Goal: Check status: Check status

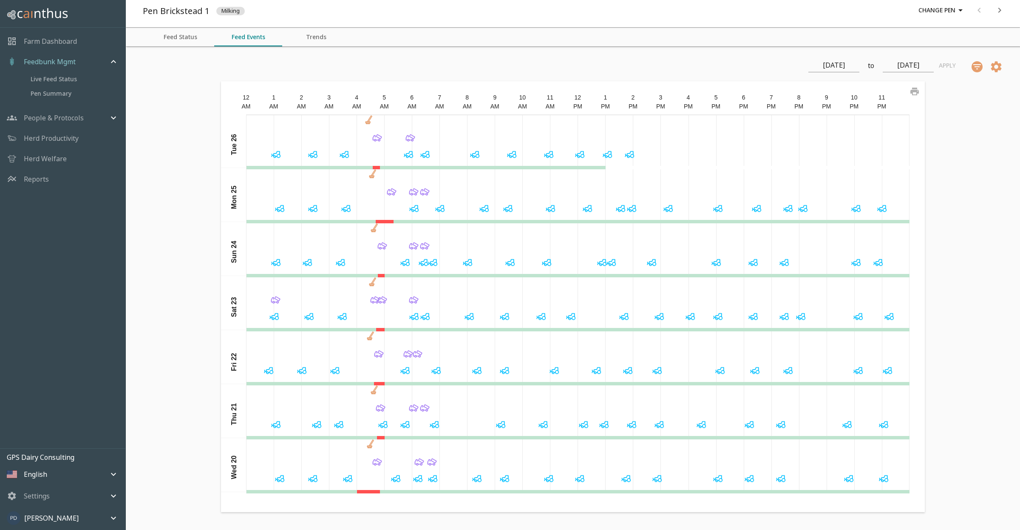
click at [864, 66] on div "[DATE] to [DATE]" at bounding box center [871, 66] width 125 height 14
click at [851, 65] on input "[DATE]" at bounding box center [834, 66] width 51 height 14
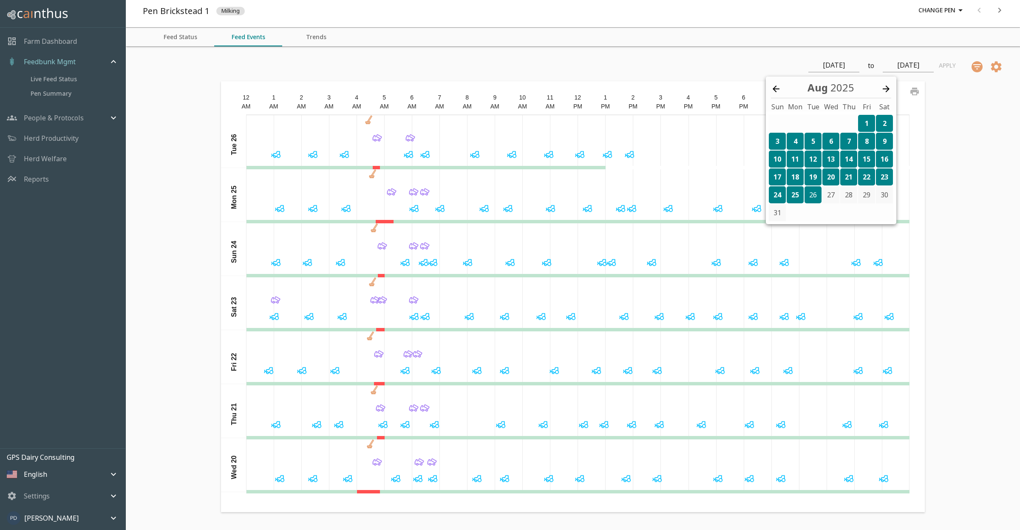
click at [864, 124] on div "1" at bounding box center [866, 123] width 17 height 17
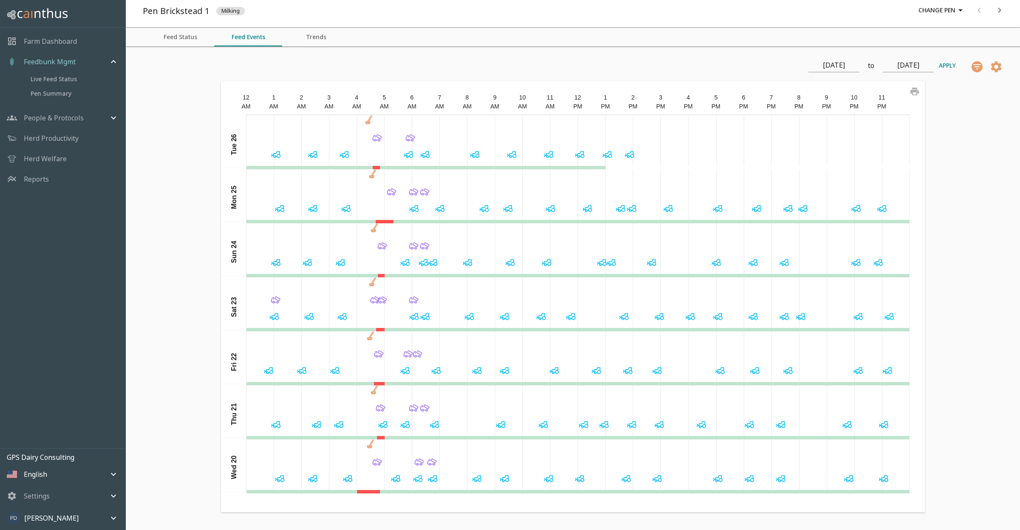
click at [948, 65] on button "Apply" at bounding box center [947, 66] width 27 height 16
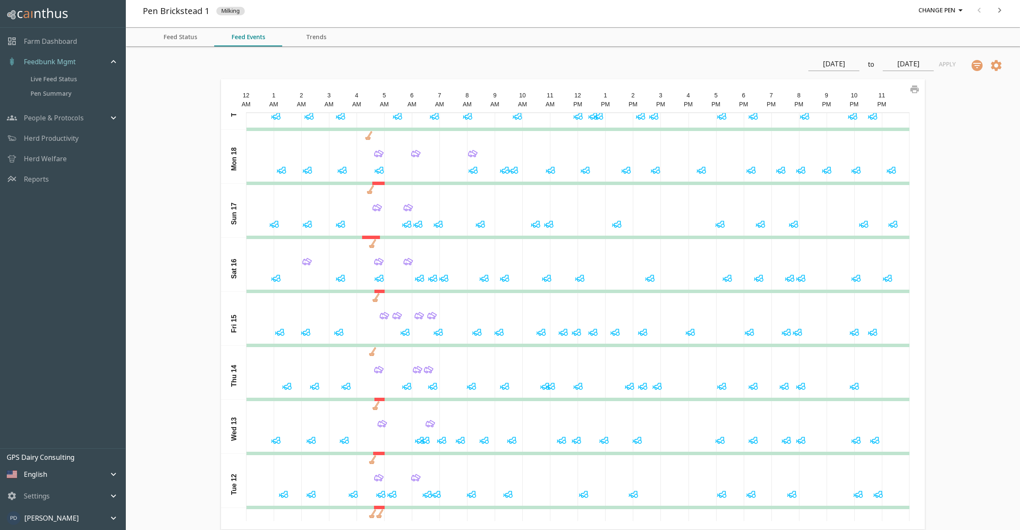
scroll to position [446, 0]
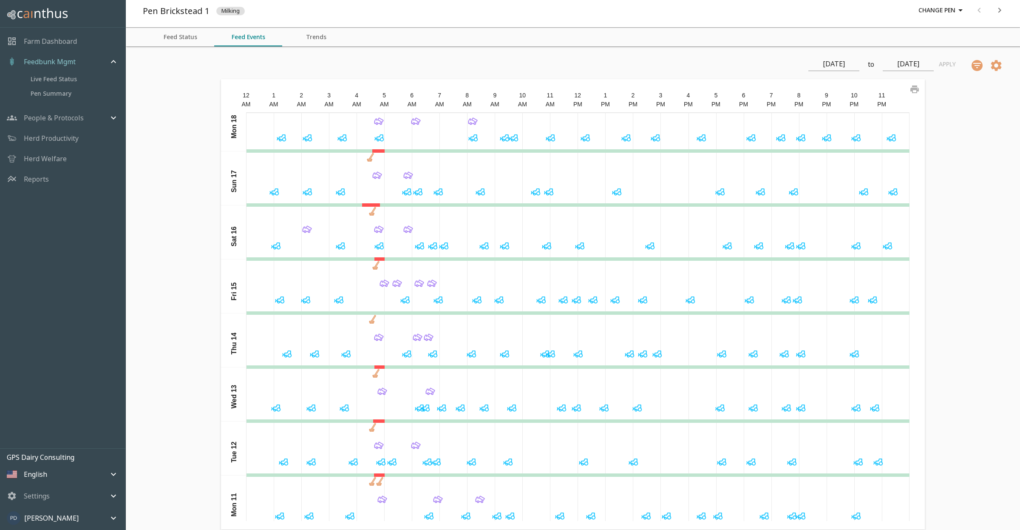
click at [612, 193] on icon at bounding box center [617, 192] width 12 height 12
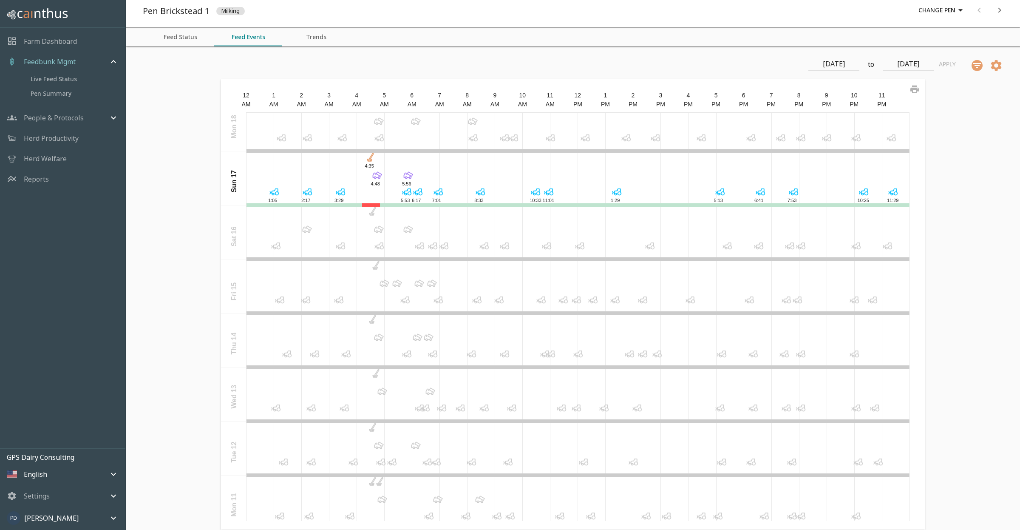
click at [577, 245] on icon at bounding box center [580, 245] width 6 height 6
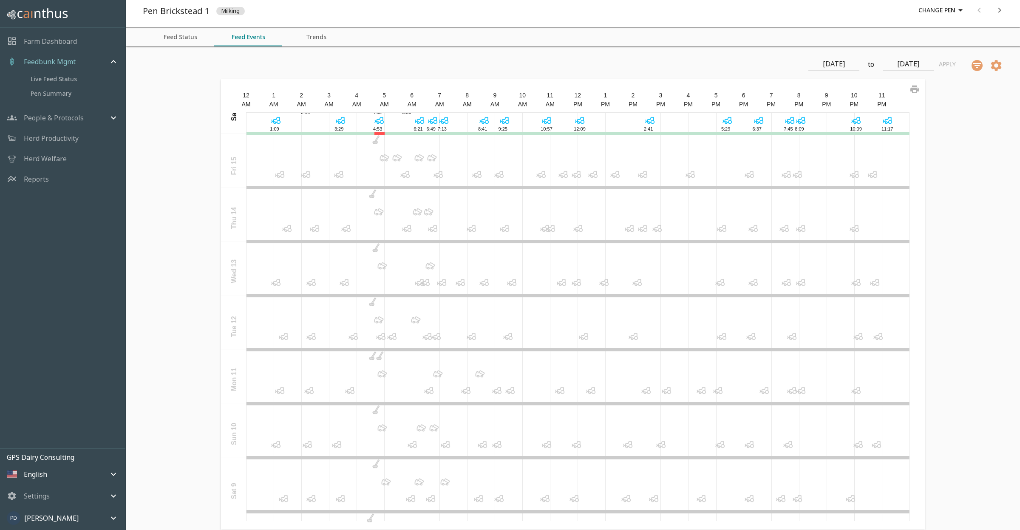
scroll to position [574, 0]
click at [506, 332] on icon at bounding box center [509, 334] width 6 height 6
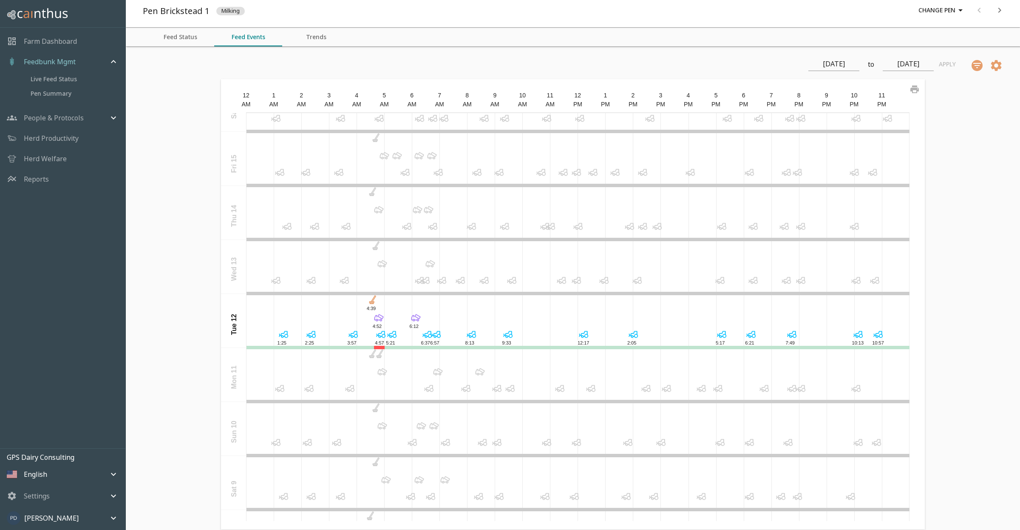
click at [634, 336] on icon at bounding box center [636, 336] width 4 height 4
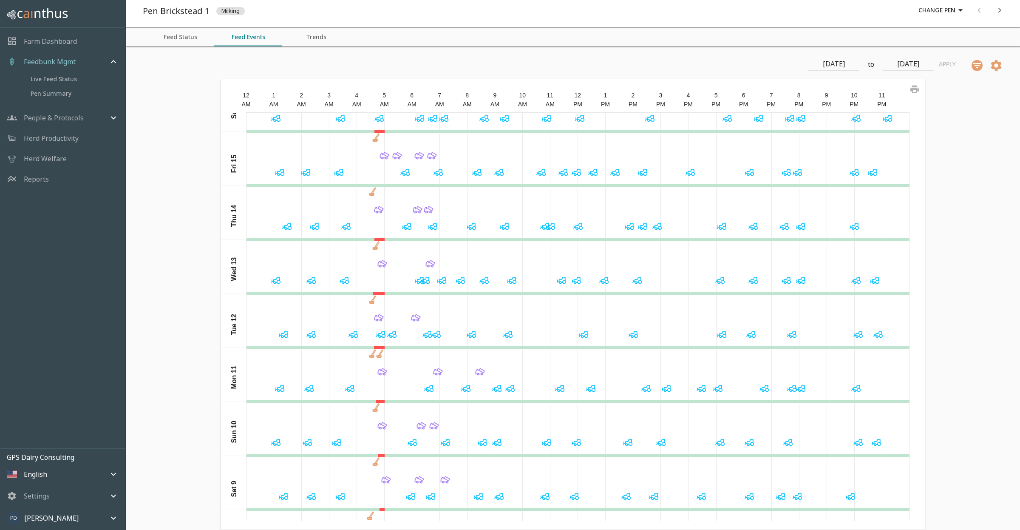
click at [717, 334] on icon at bounding box center [722, 334] width 12 height 12
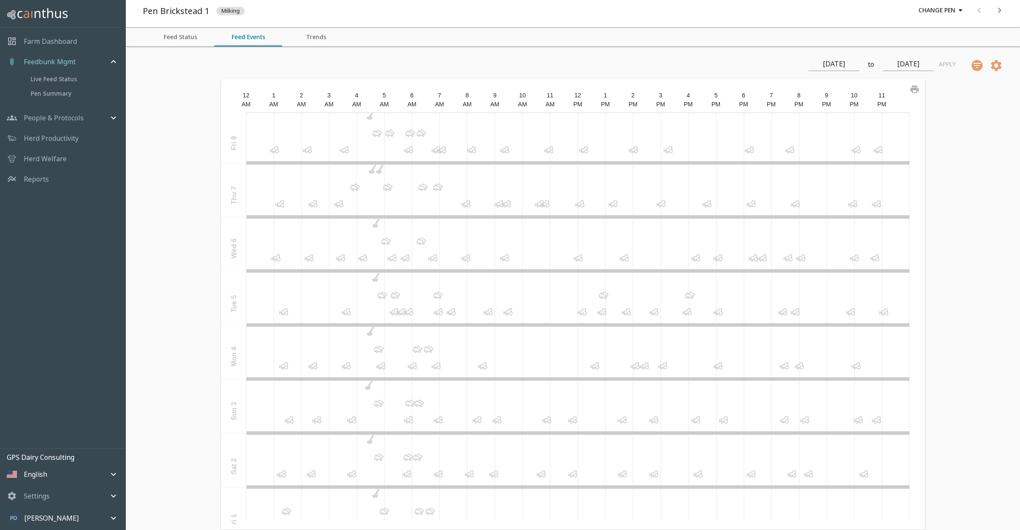
scroll to position [1006, 0]
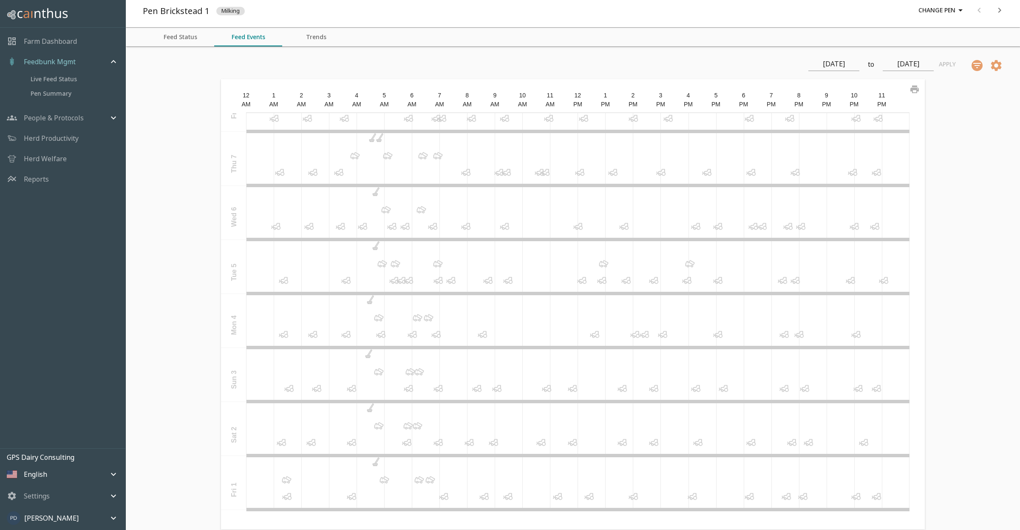
click at [480, 335] on icon at bounding box center [483, 334] width 12 height 12
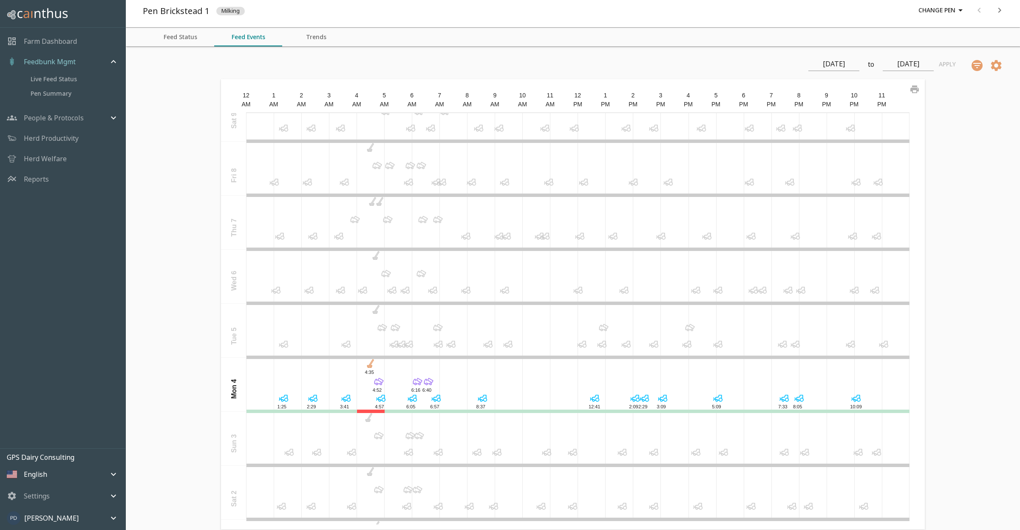
click at [483, 400] on icon at bounding box center [485, 400] width 4 height 4
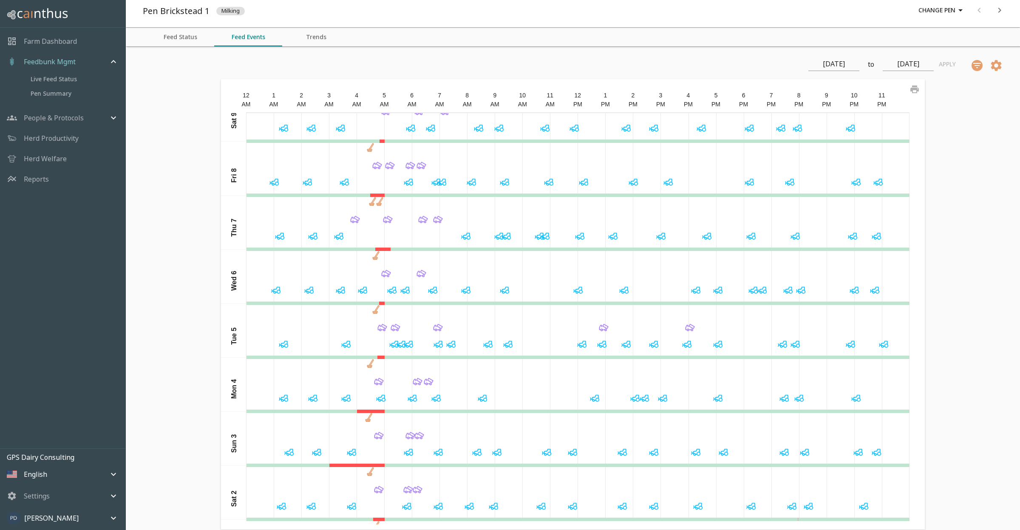
click at [592, 399] on icon at bounding box center [595, 398] width 12 height 12
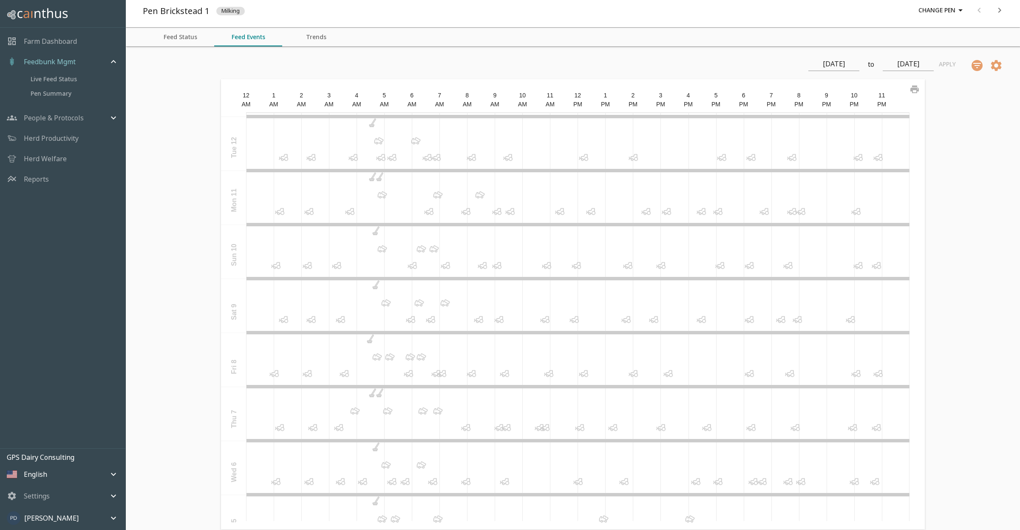
scroll to position [623, 0]
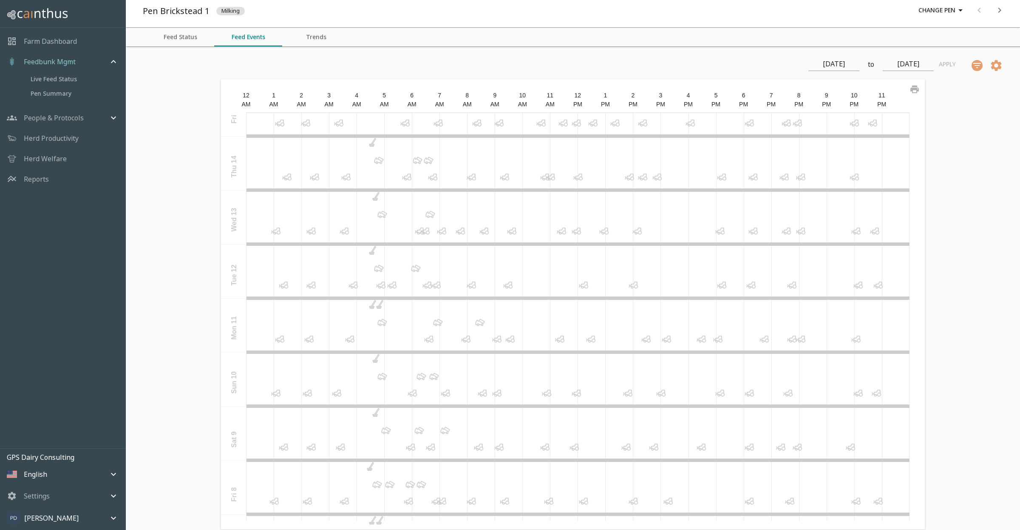
click at [378, 307] on icon at bounding box center [379, 307] width 5 height 2
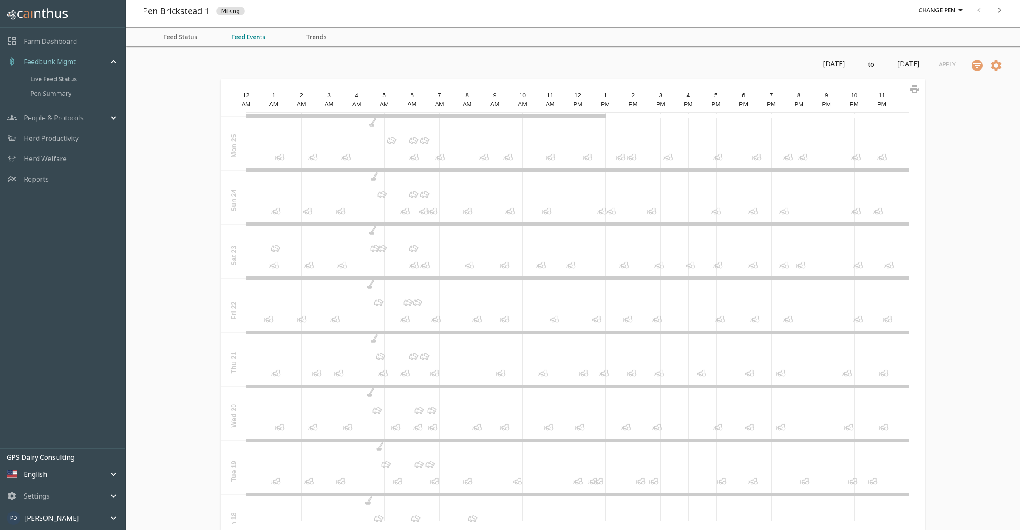
scroll to position [0, 0]
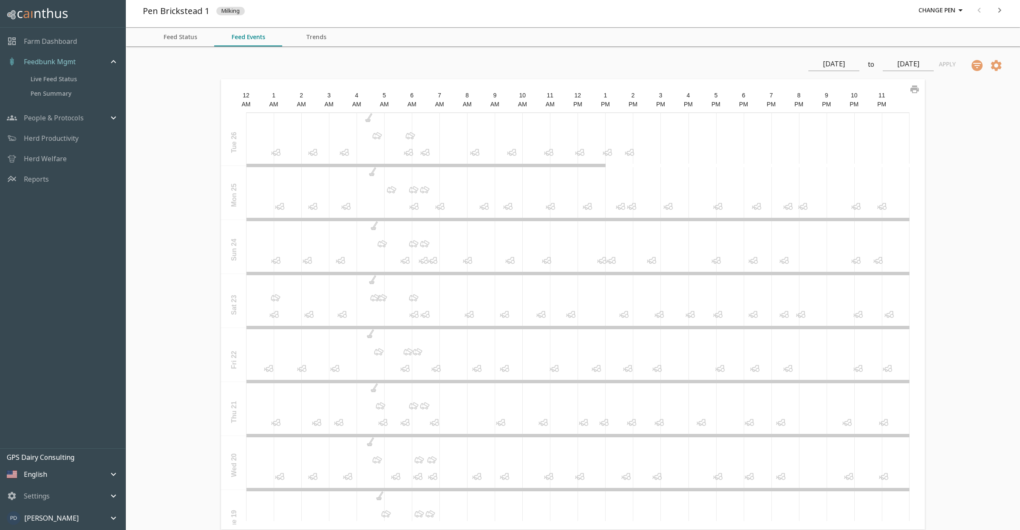
click at [424, 314] on icon at bounding box center [425, 314] width 12 height 12
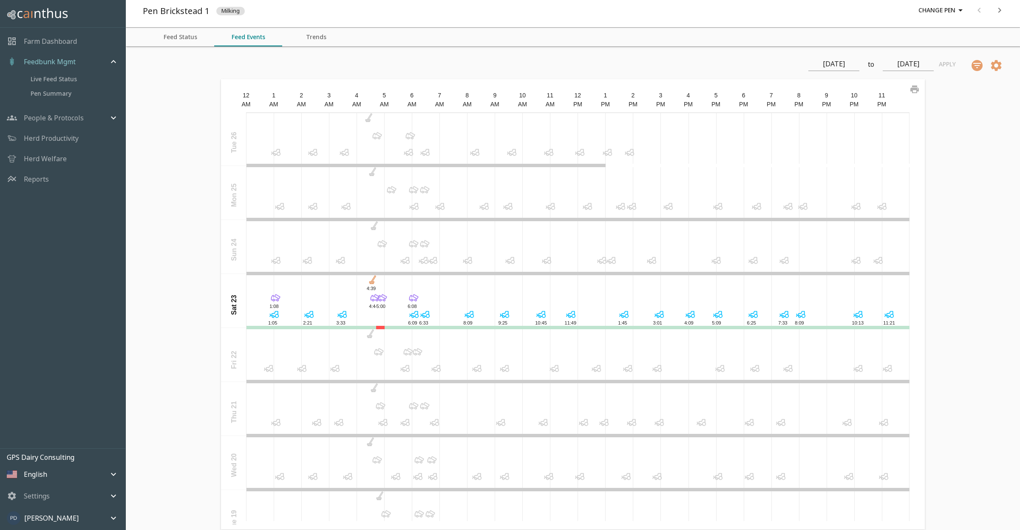
click at [648, 260] on icon at bounding box center [652, 260] width 12 height 12
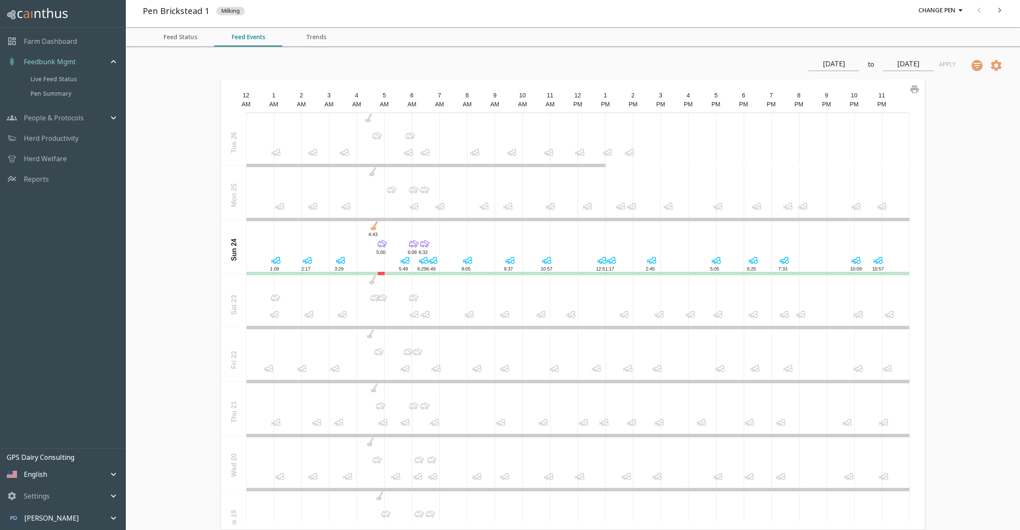
click at [653, 482] on icon at bounding box center [657, 476] width 12 height 12
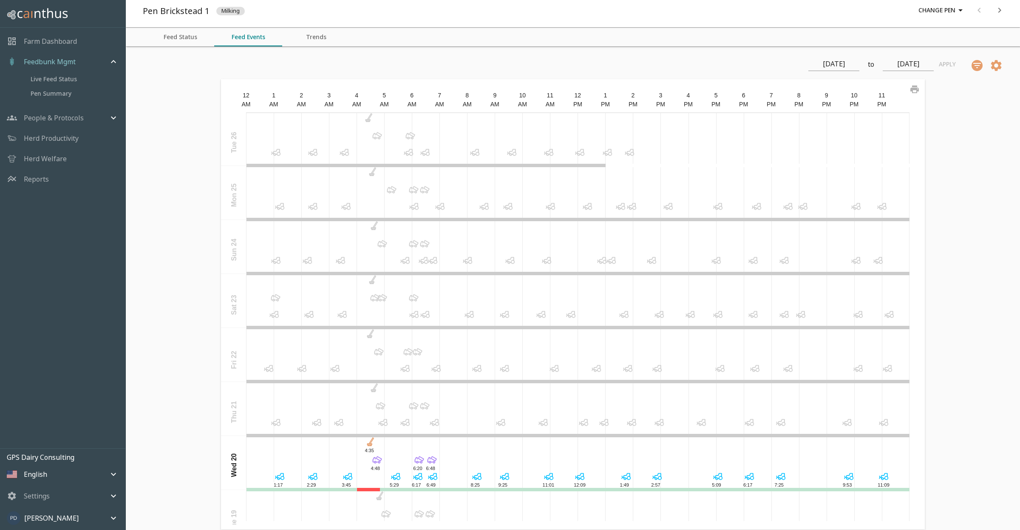
click at [629, 208] on icon at bounding box center [632, 206] width 12 height 12
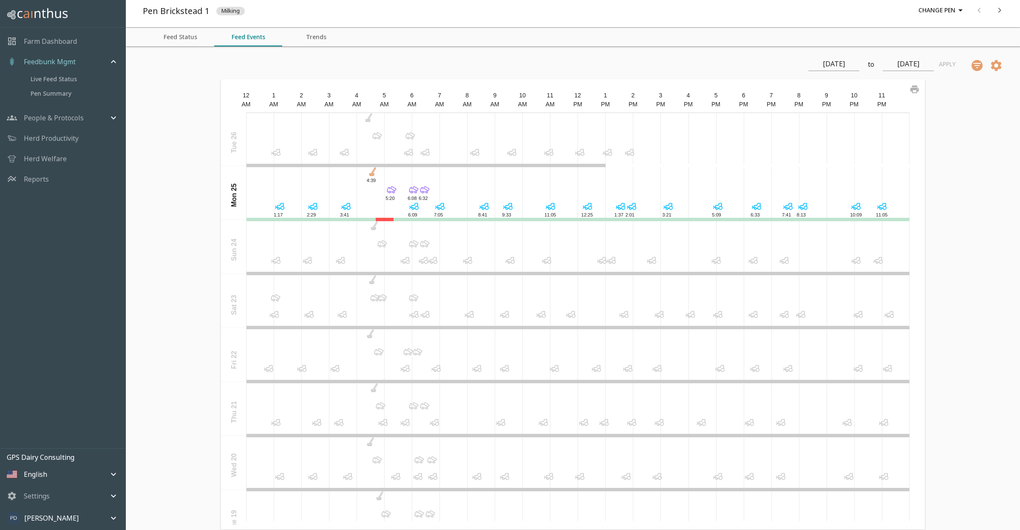
click at [598, 260] on icon at bounding box center [602, 260] width 12 height 12
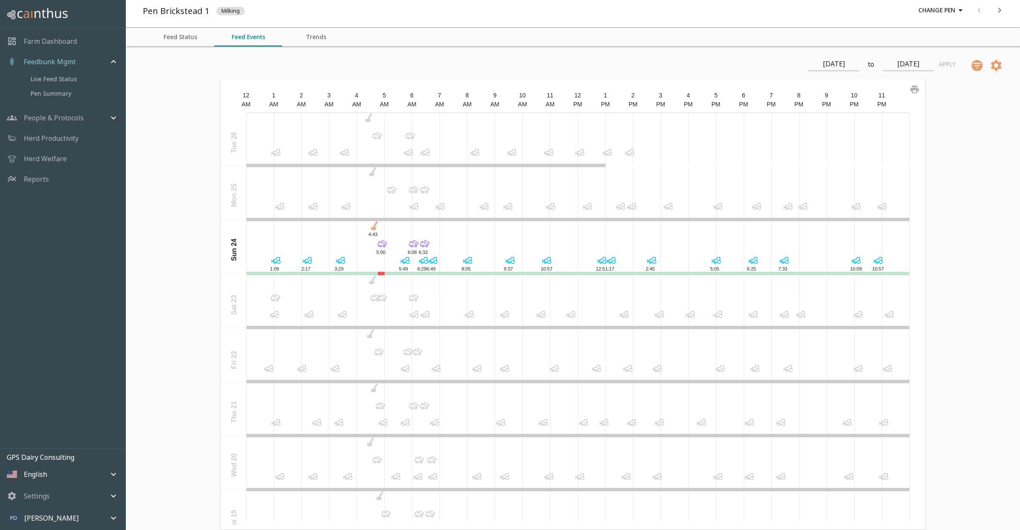
click at [568, 315] on icon at bounding box center [571, 314] width 12 height 12
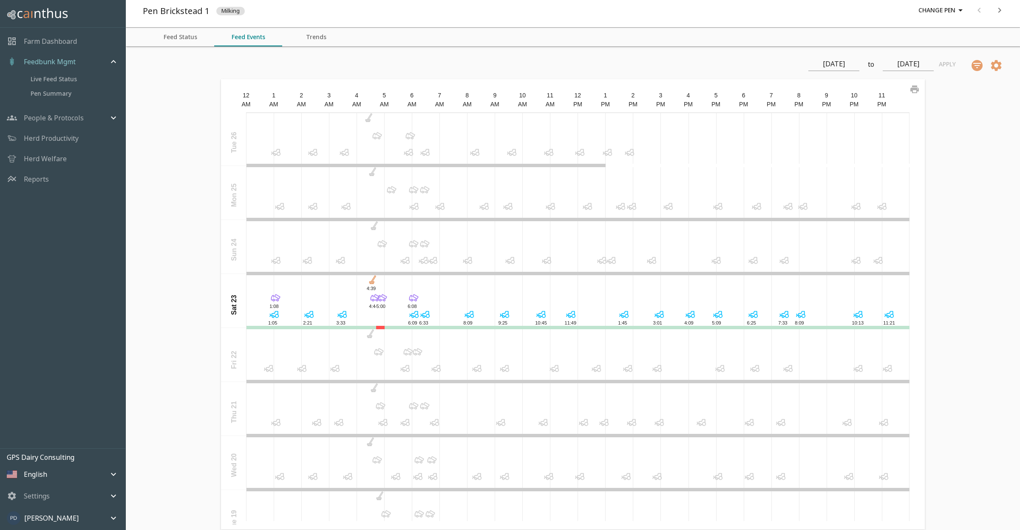
click at [502, 316] on icon at bounding box center [503, 316] width 3 height 3
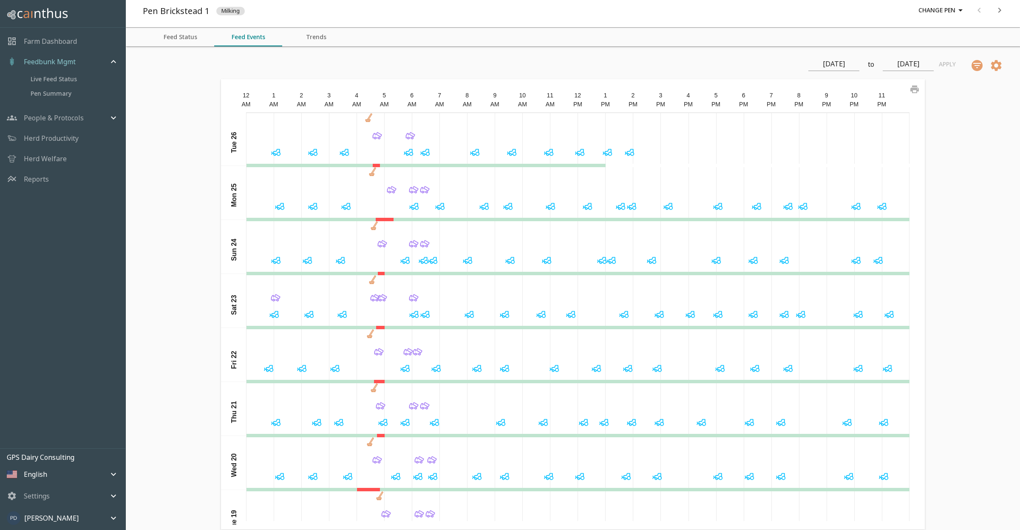
click at [502, 316] on icon at bounding box center [503, 316] width 3 height 3
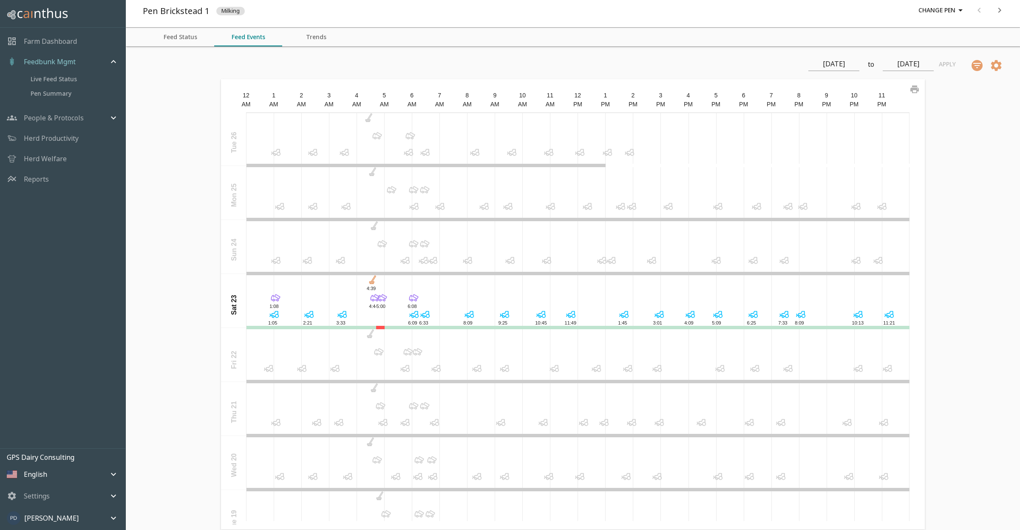
click at [543, 263] on icon at bounding box center [547, 260] width 12 height 12
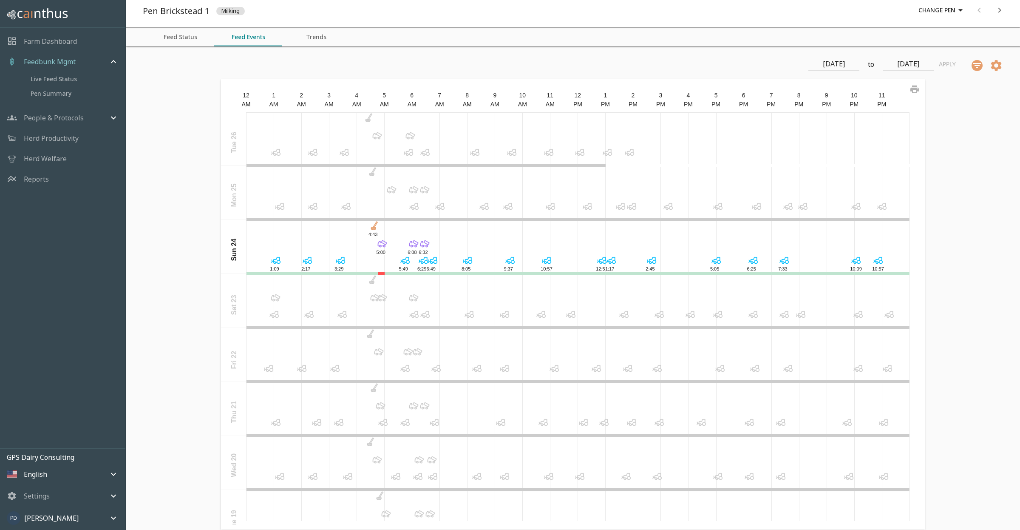
click at [547, 204] on icon at bounding box center [551, 206] width 12 height 12
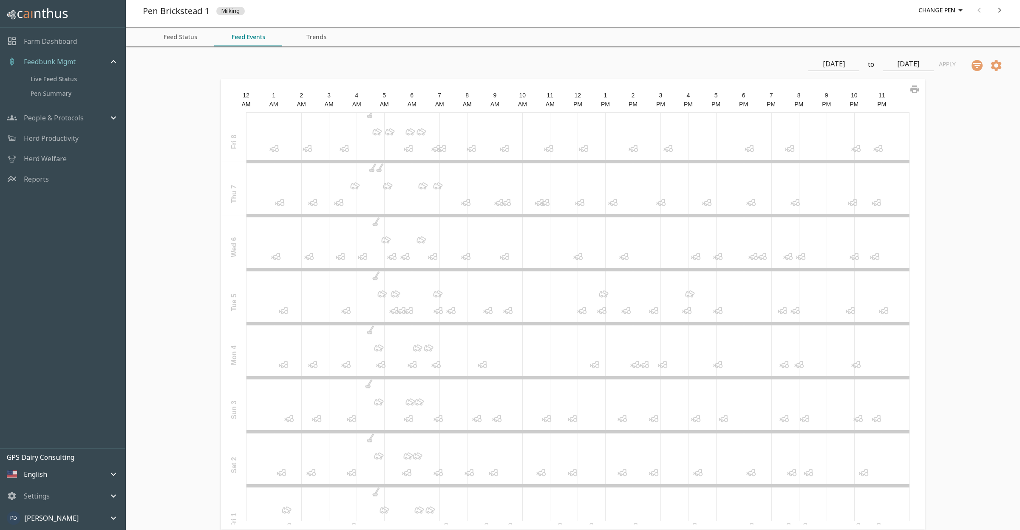
scroll to position [1006, 0]
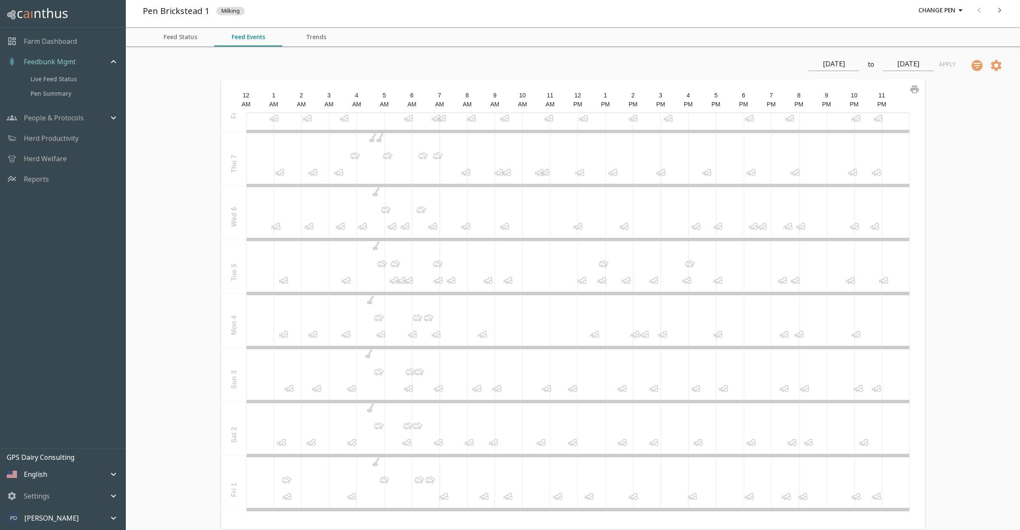
click at [481, 334] on icon at bounding box center [483, 334] width 12 height 12
click at [842, 62] on input "[DATE]" at bounding box center [834, 64] width 51 height 14
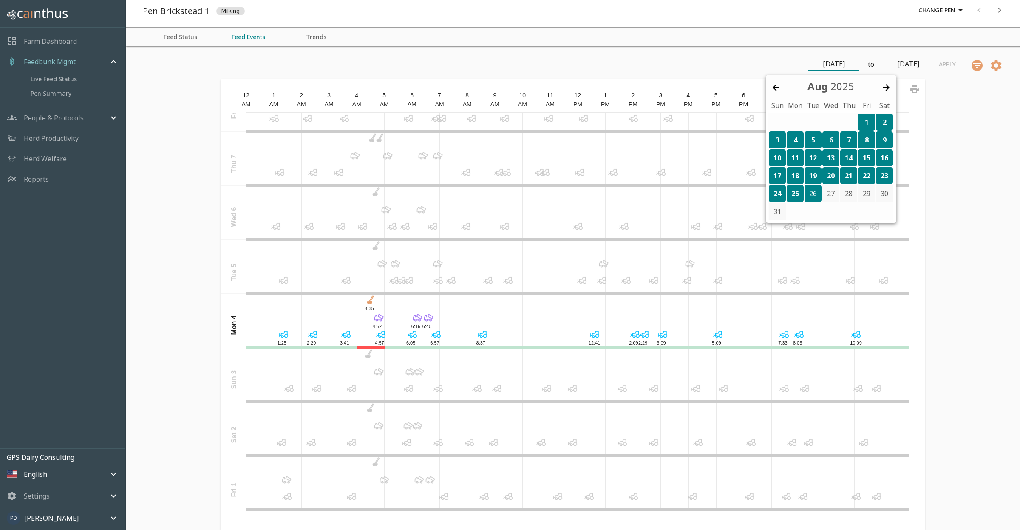
click at [771, 88] on icon at bounding box center [776, 87] width 10 height 10
click at [812, 118] on div "1" at bounding box center [813, 122] width 17 height 17
type input "[DATE]"
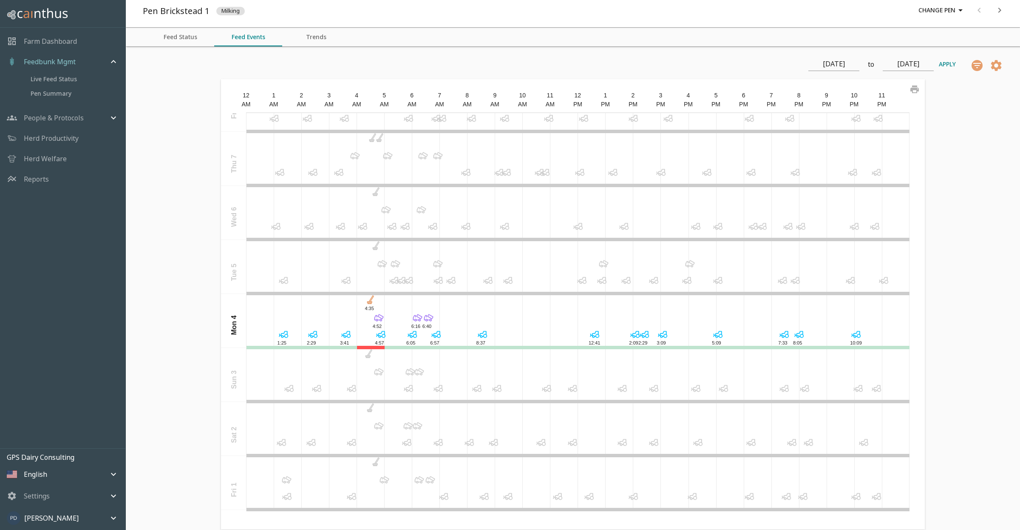
click at [944, 64] on button "Apply" at bounding box center [947, 65] width 27 height 16
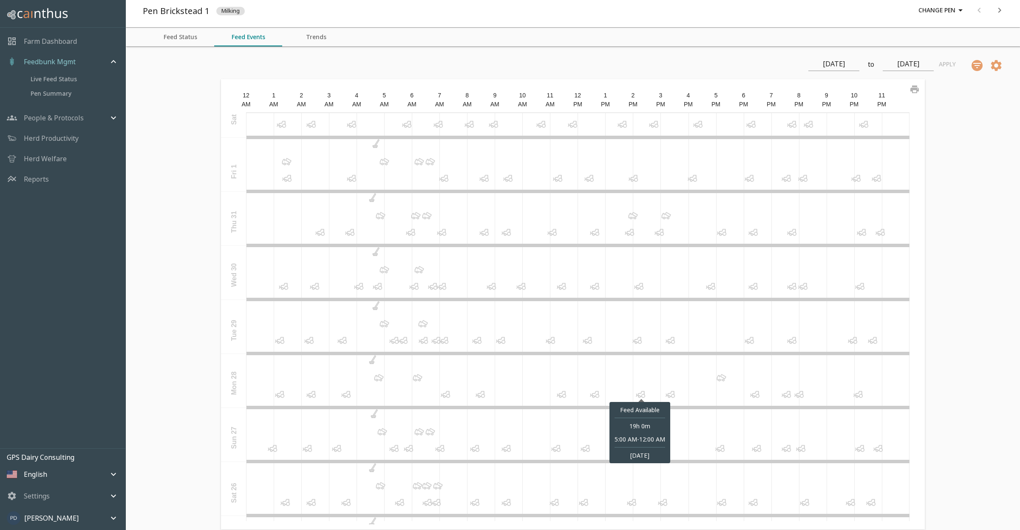
scroll to position [1339, 0]
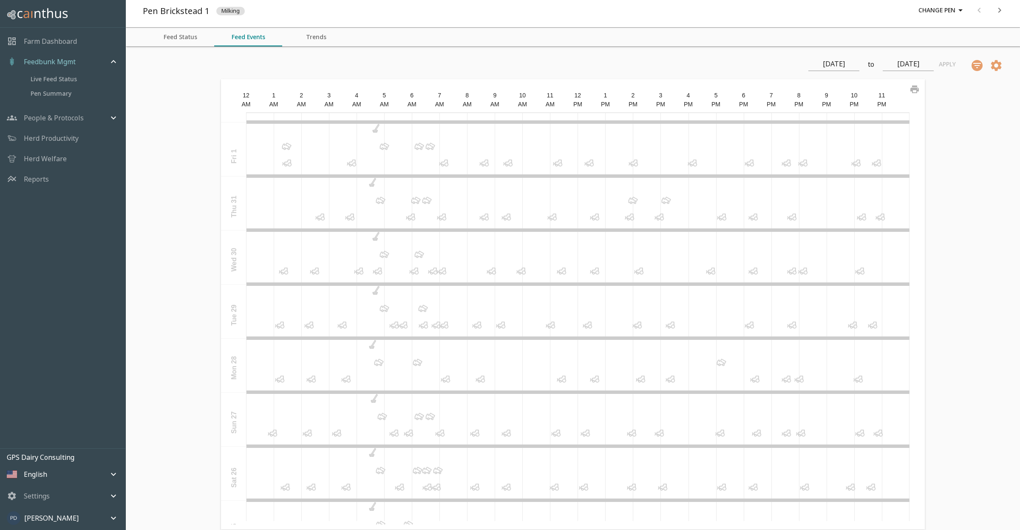
click at [481, 382] on icon at bounding box center [483, 380] width 4 height 4
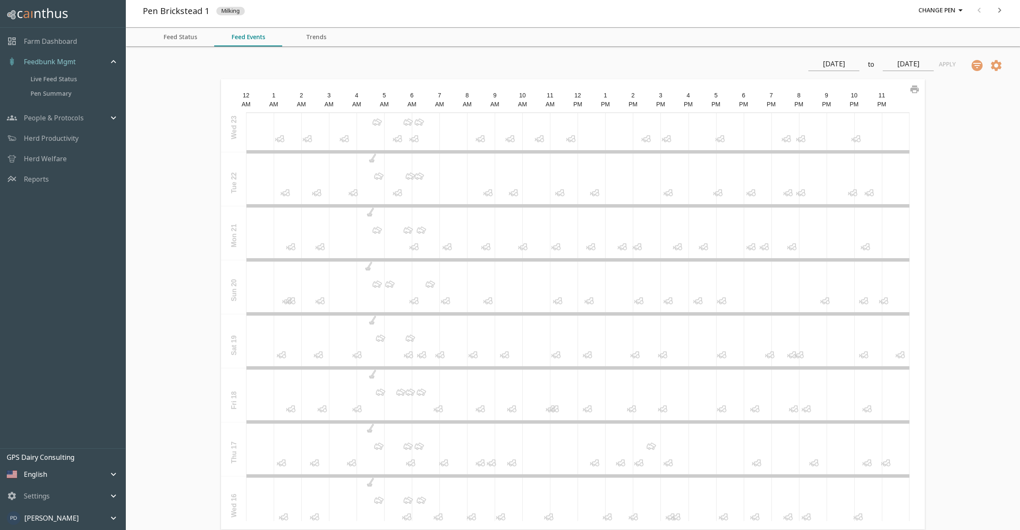
scroll to position [1977, 0]
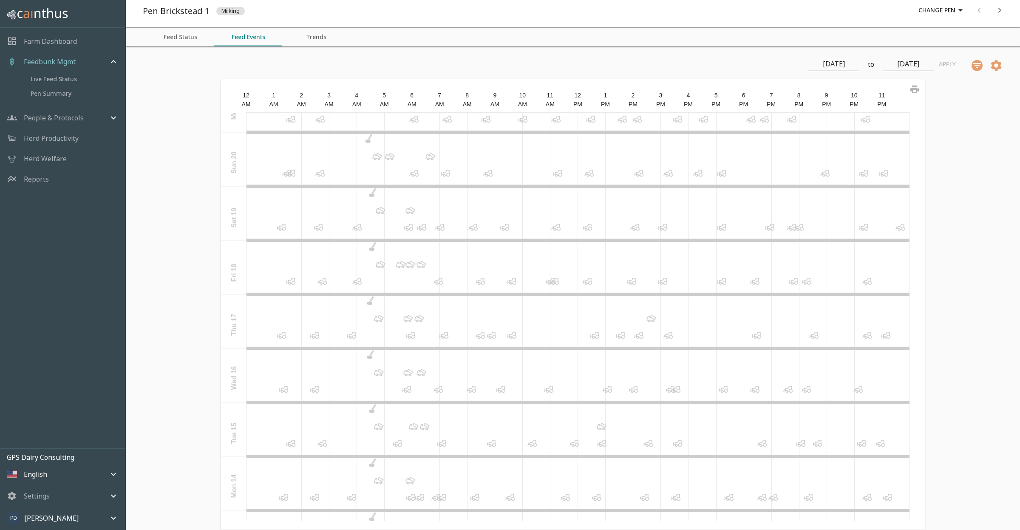
click at [509, 338] on icon at bounding box center [510, 337] width 3 height 3
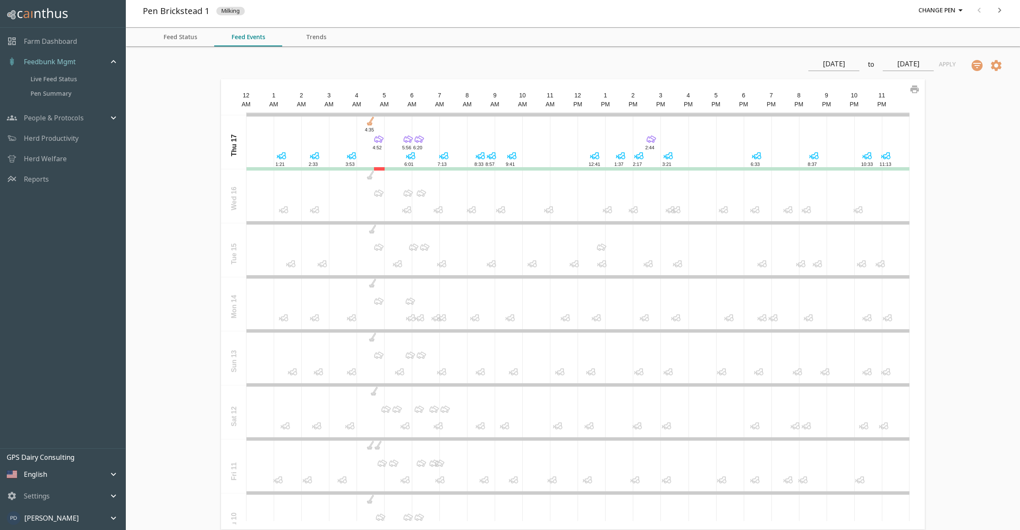
scroll to position [2168, 0]
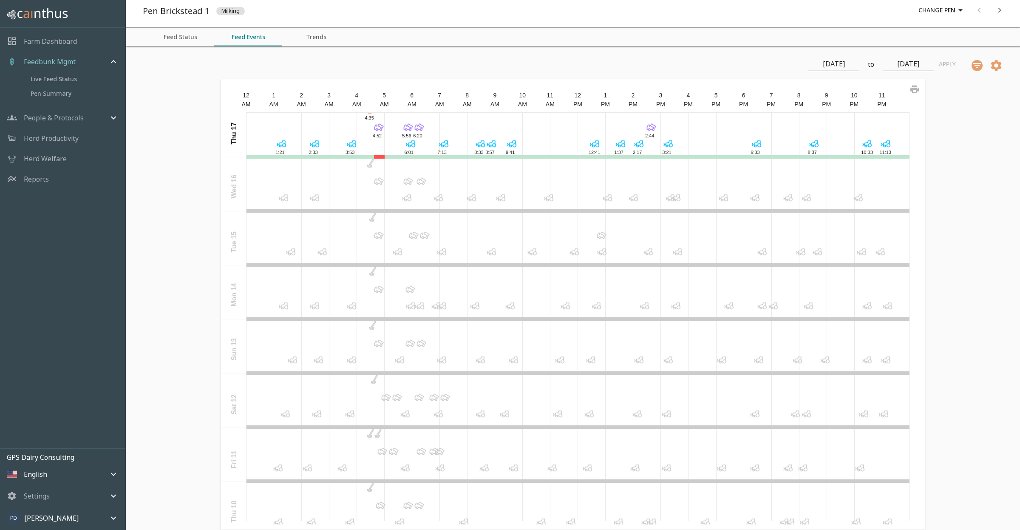
click at [664, 416] on icon at bounding box center [667, 414] width 12 height 12
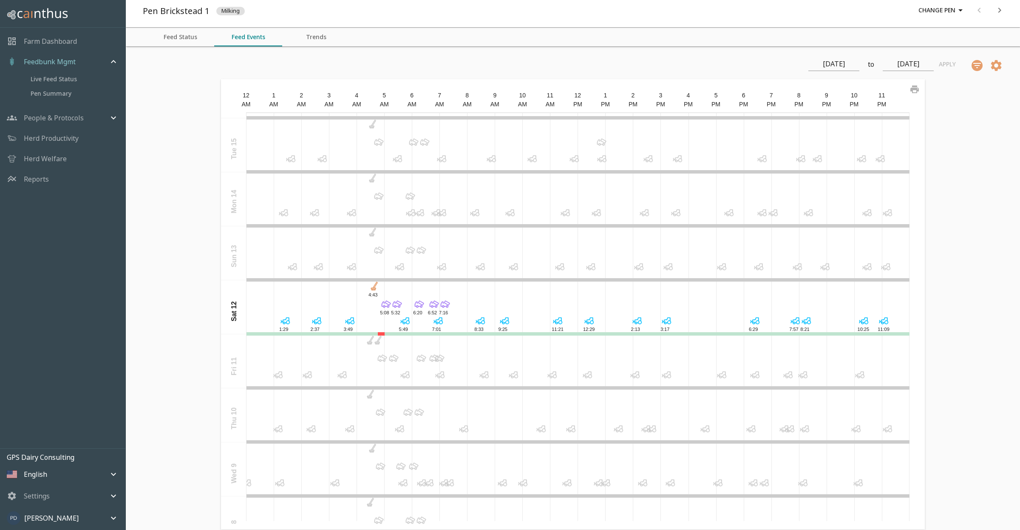
scroll to position [2296, 0]
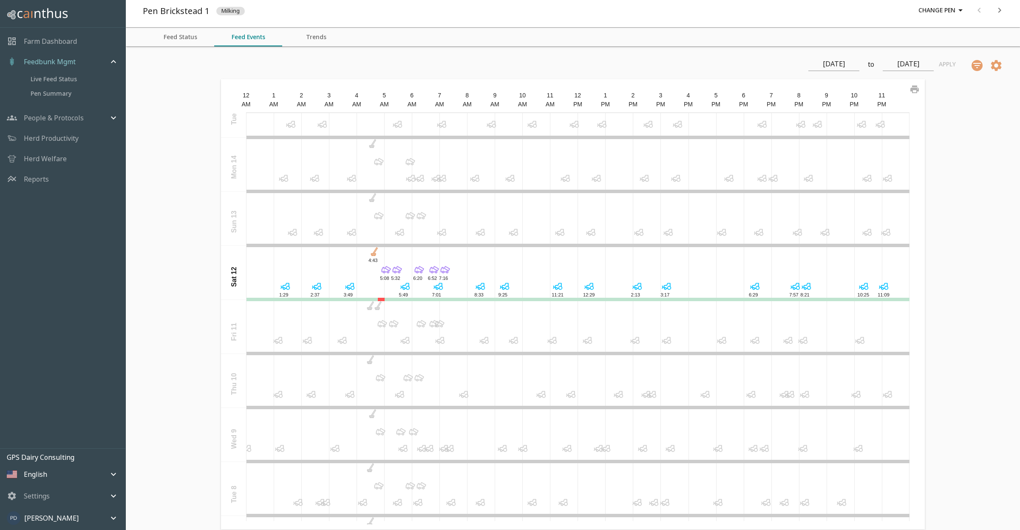
click at [460, 395] on icon at bounding box center [464, 394] width 12 height 12
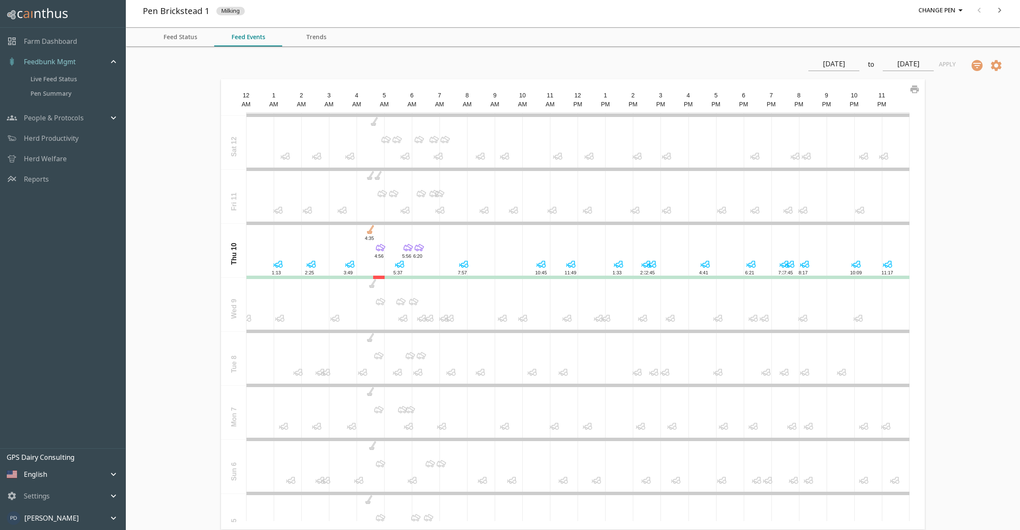
scroll to position [2487, 0]
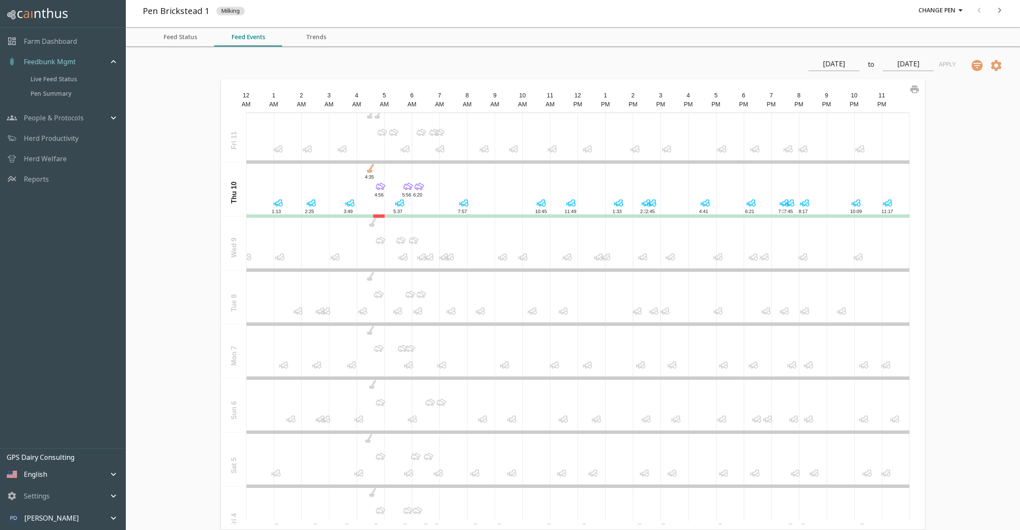
click at [397, 209] on span "5:37" at bounding box center [398, 211] width 9 height 5
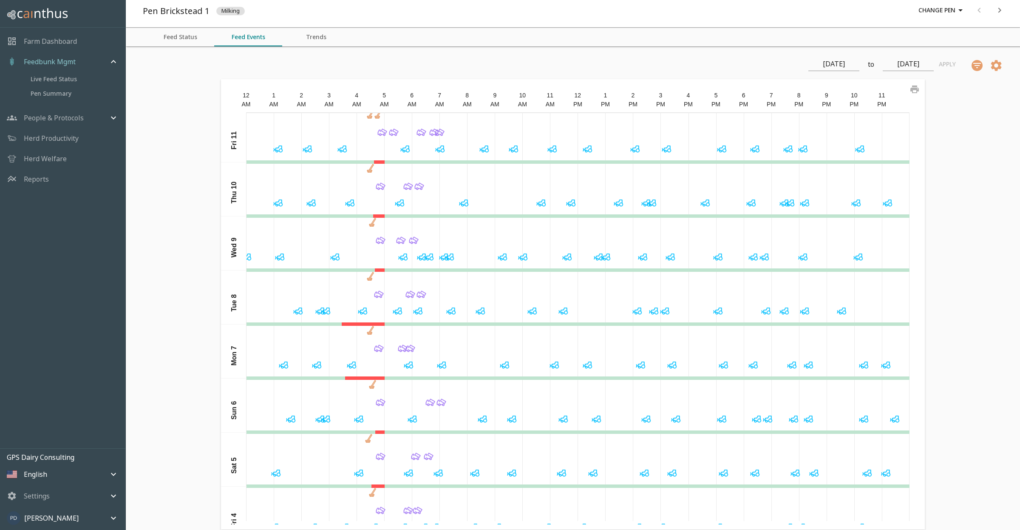
click at [397, 202] on icon at bounding box center [400, 202] width 6 height 6
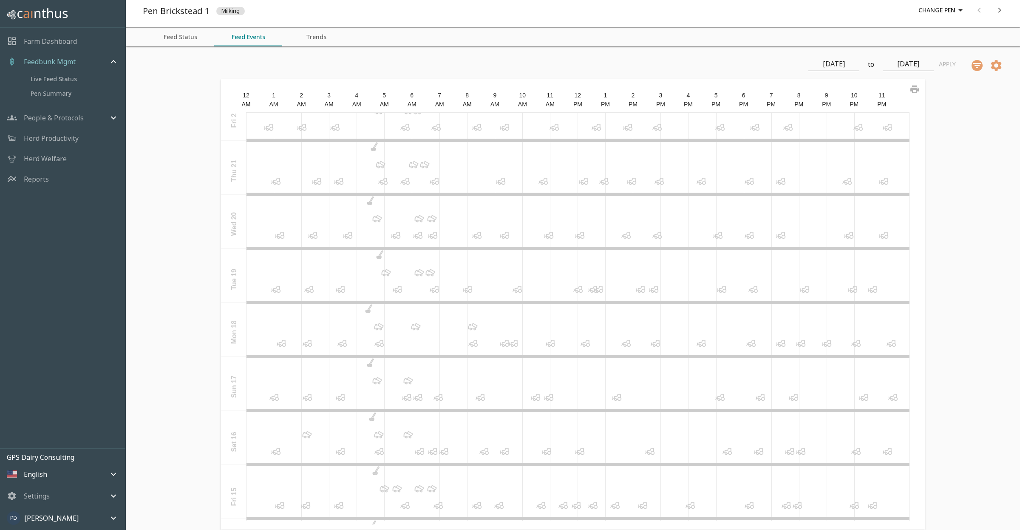
scroll to position [255, 0]
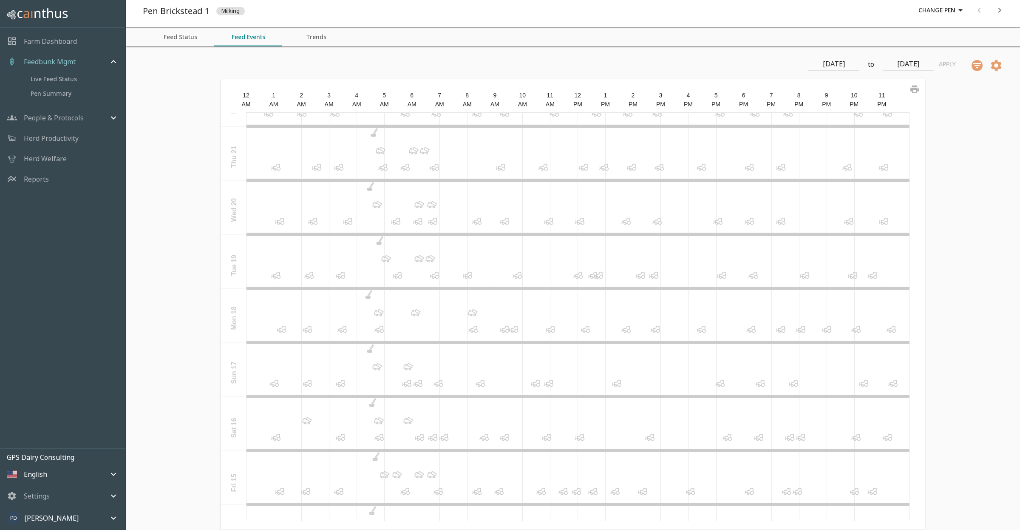
click at [614, 385] on icon at bounding box center [617, 383] width 12 height 12
click at [581, 439] on icon at bounding box center [583, 439] width 4 height 4
click at [652, 272] on icon at bounding box center [654, 275] width 12 height 12
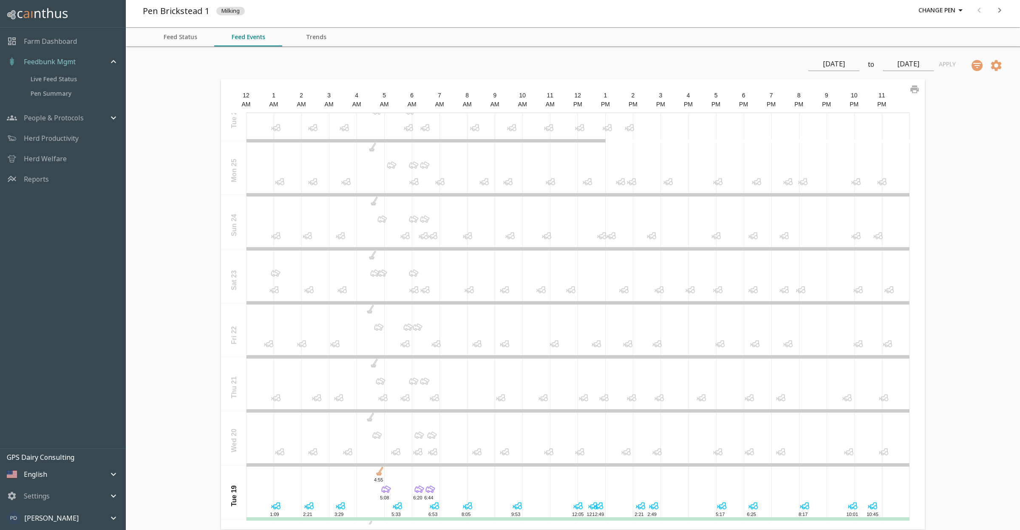
scroll to position [0, 0]
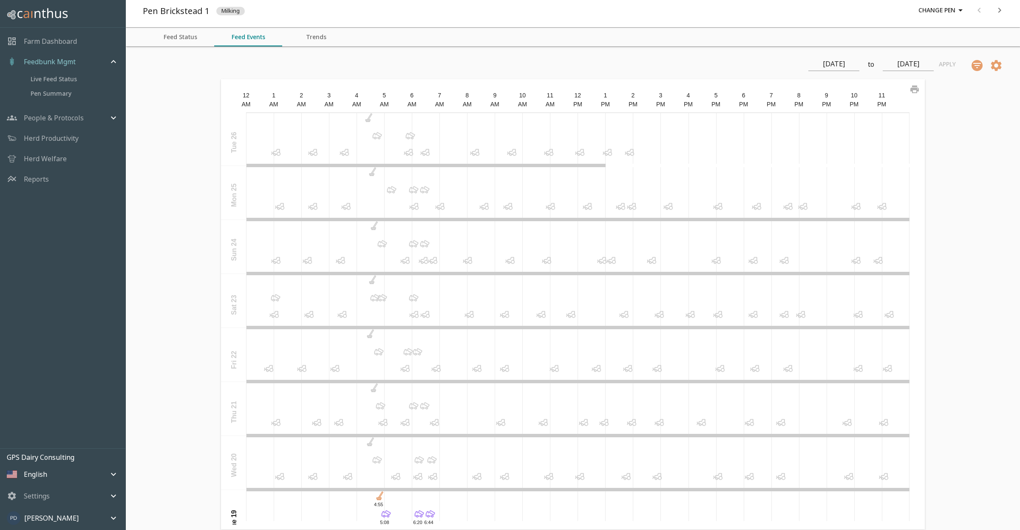
click at [548, 204] on icon at bounding box center [551, 206] width 6 height 6
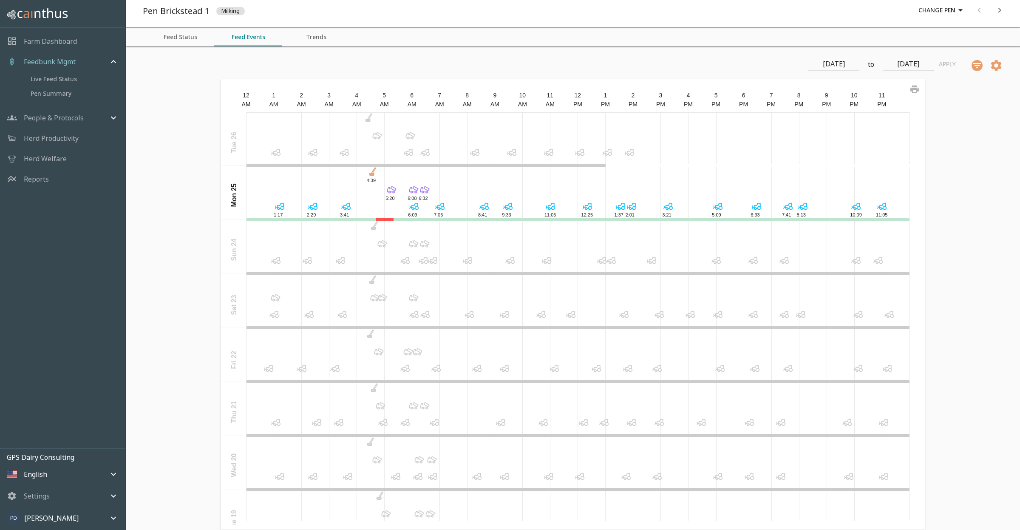
click at [548, 261] on icon at bounding box center [550, 262] width 4 height 4
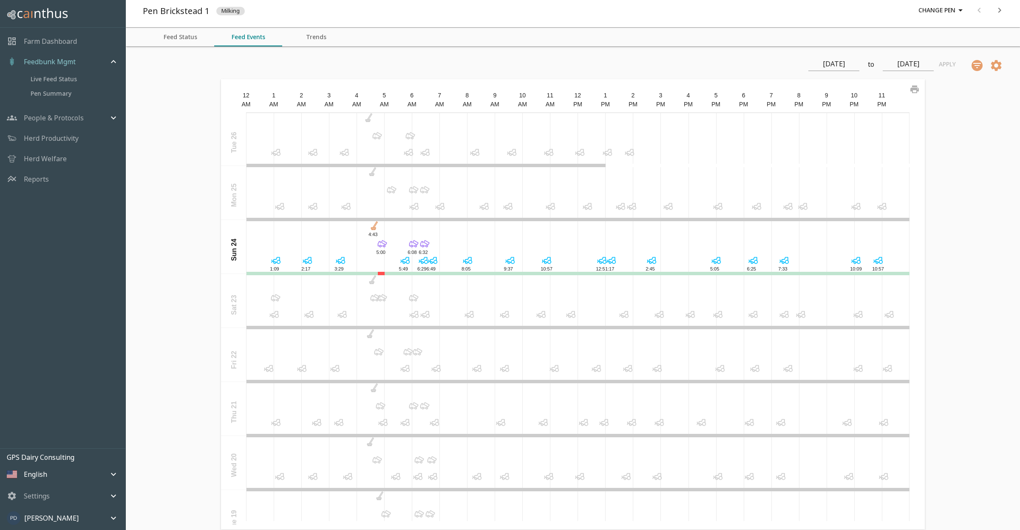
click at [568, 318] on icon at bounding box center [569, 316] width 3 height 3
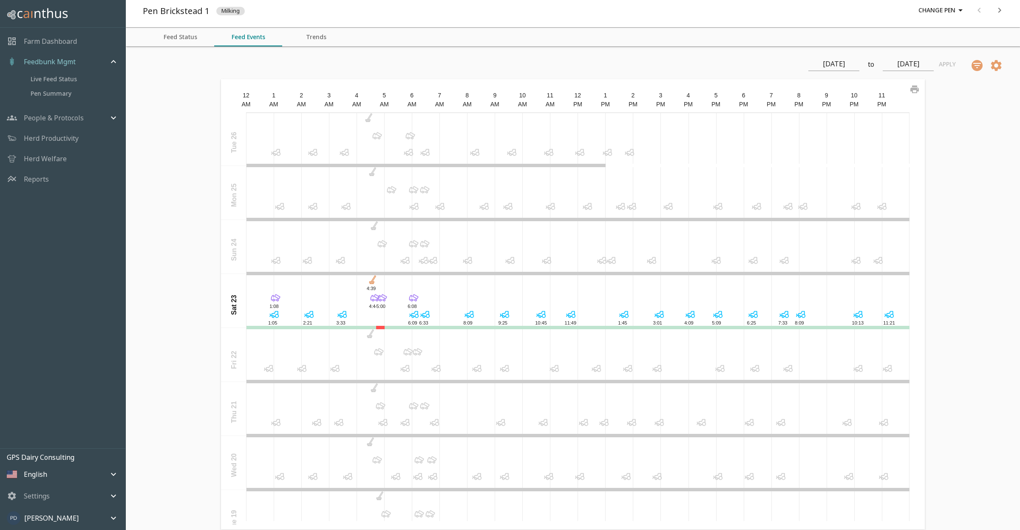
click at [552, 370] on icon at bounding box center [553, 370] width 3 height 3
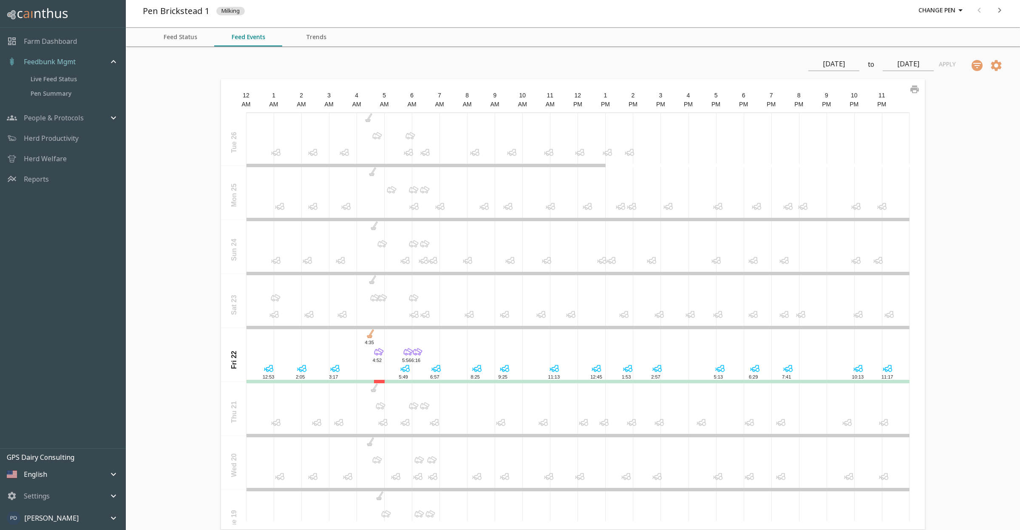
click at [544, 424] on icon at bounding box center [546, 424] width 4 height 4
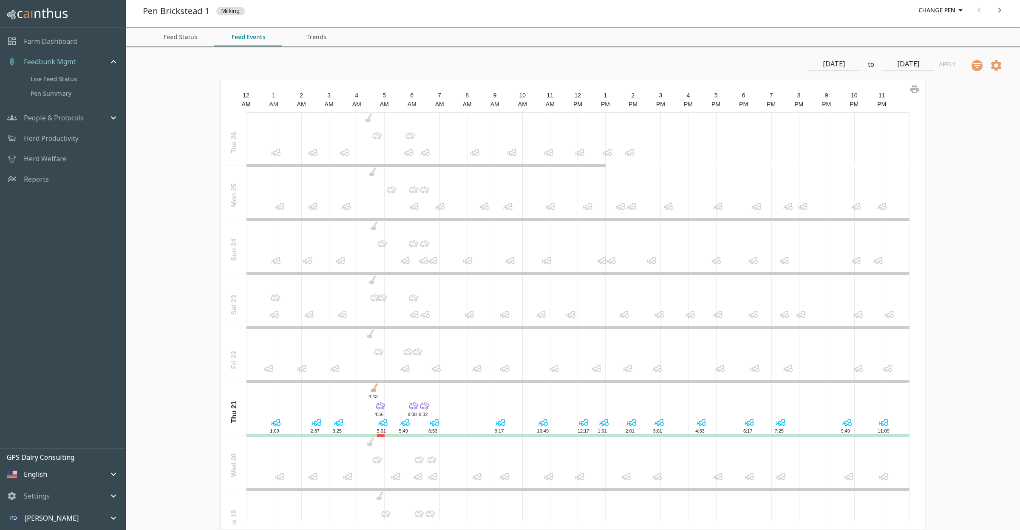
click at [782, 262] on icon at bounding box center [783, 262] width 3 height 3
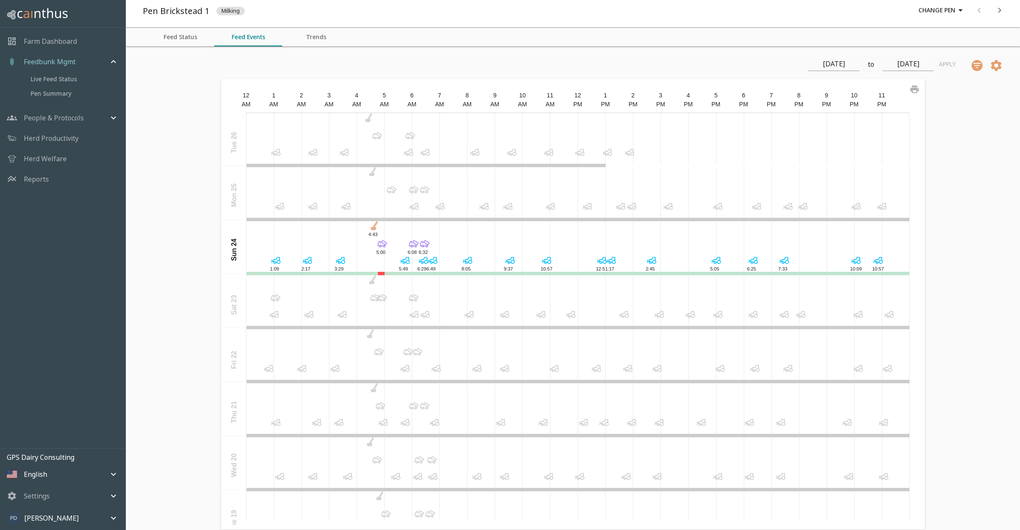
click at [185, 40] on button "Feed Status" at bounding box center [180, 37] width 68 height 19
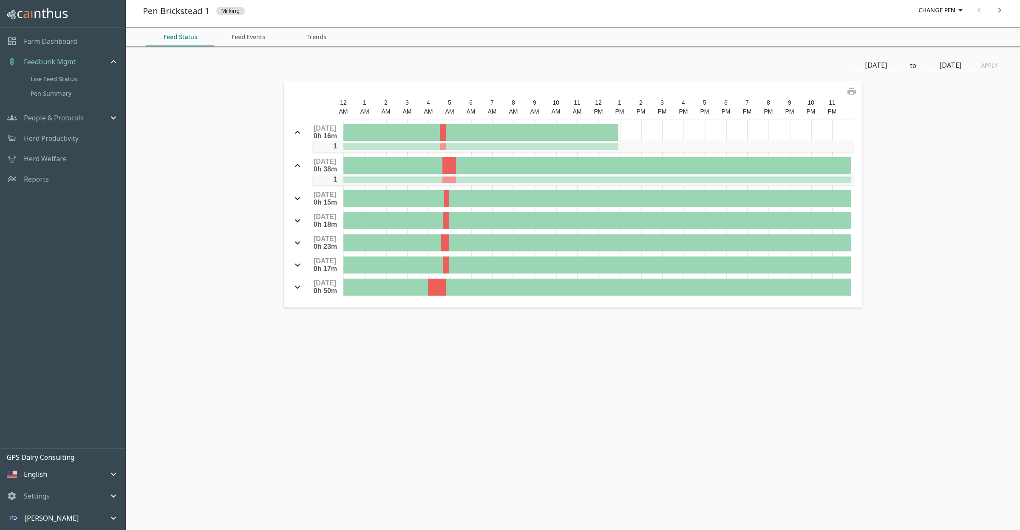
click at [881, 68] on input "[DATE]" at bounding box center [876, 66] width 51 height 14
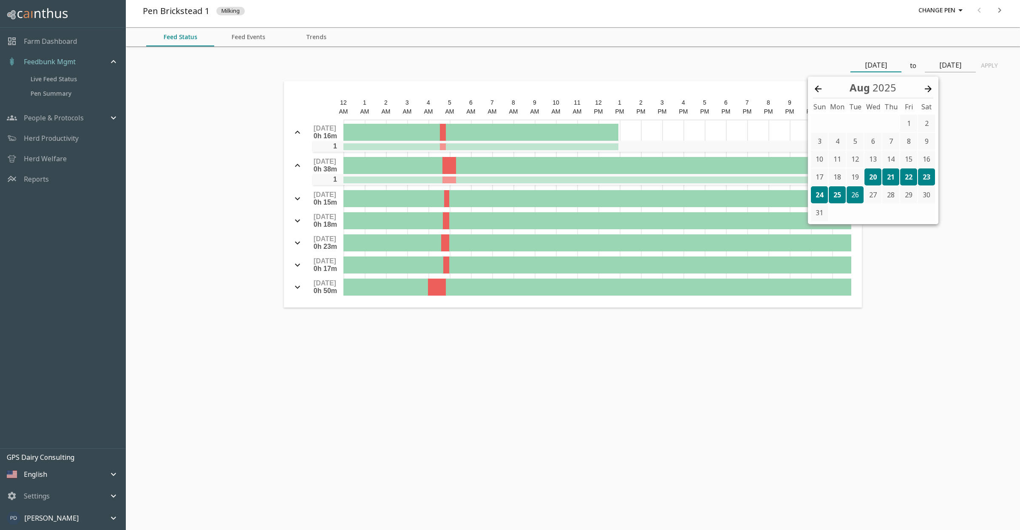
click at [812, 88] on div "[DATE] Sun Mon Tue Wed Thu Fri Sat" at bounding box center [873, 94] width 131 height 35
click at [818, 87] on icon at bounding box center [818, 89] width 10 height 10
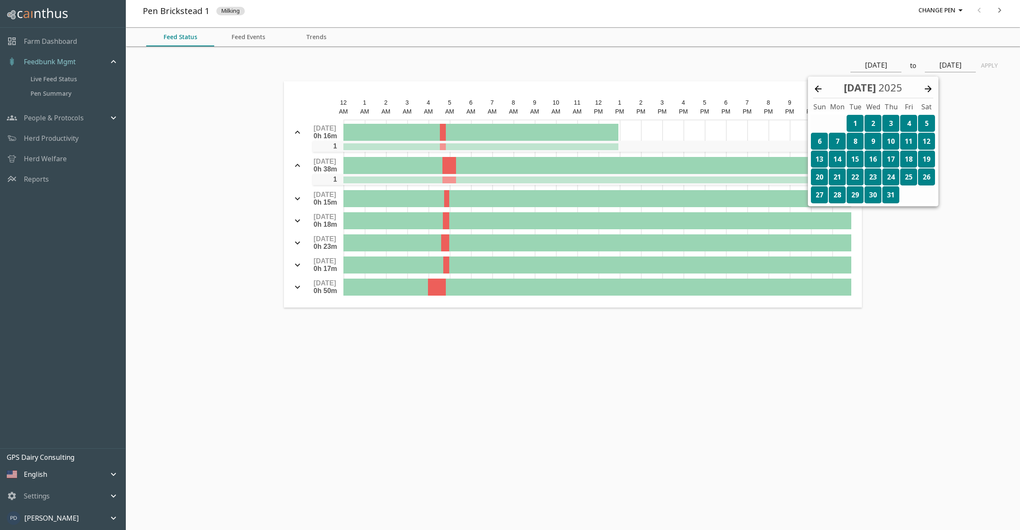
click at [856, 124] on div "1" at bounding box center [855, 123] width 17 height 17
type input "[DATE]"
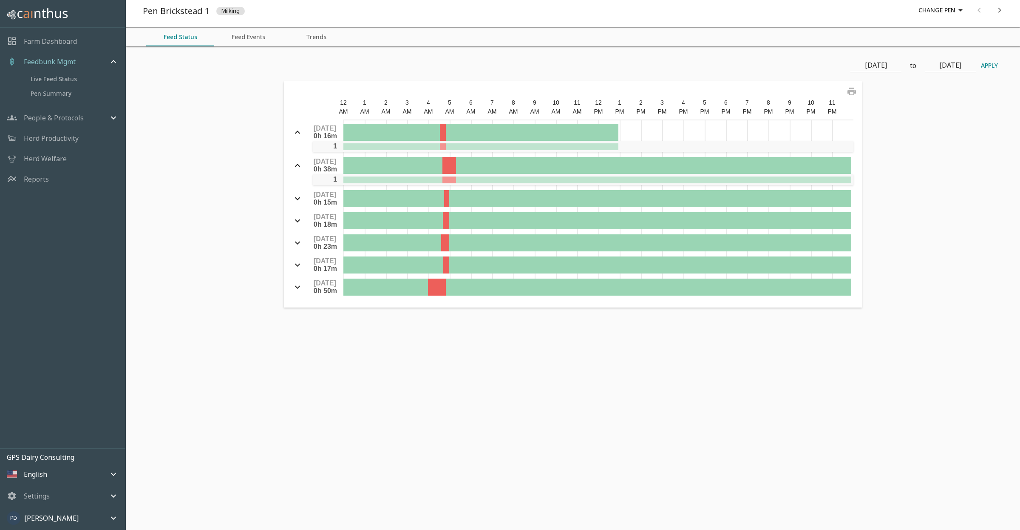
click at [994, 67] on button "Apply" at bounding box center [989, 66] width 27 height 16
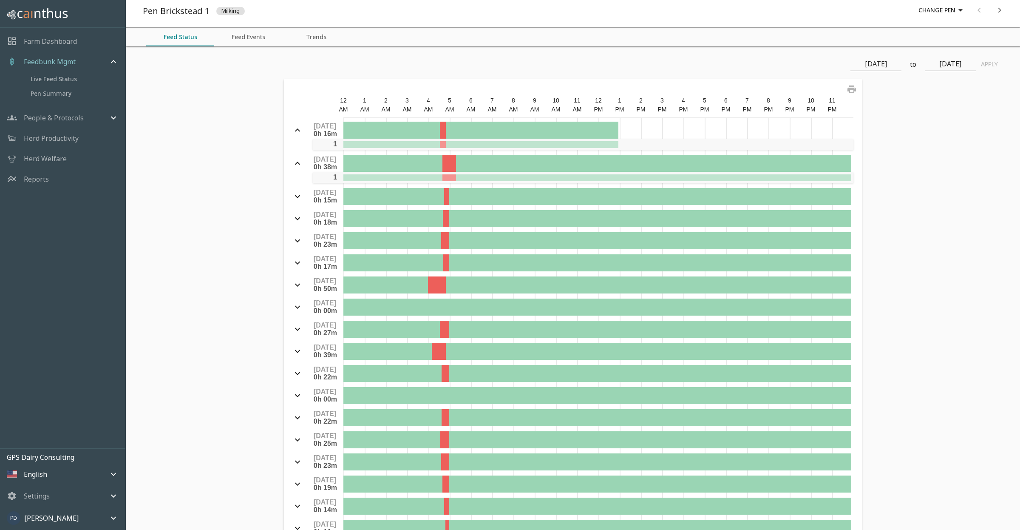
click at [295, 285] on icon at bounding box center [298, 285] width 10 height 10
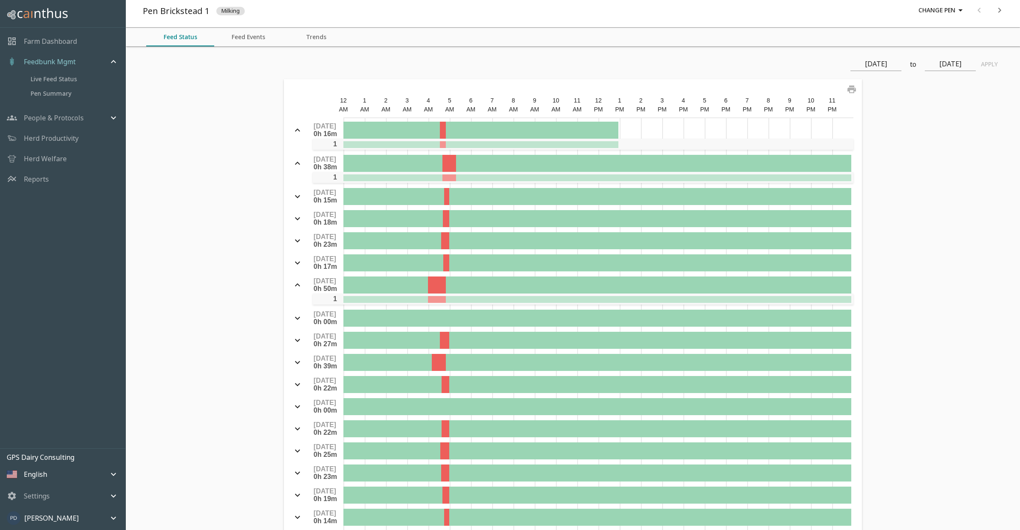
click at [295, 285] on icon at bounding box center [298, 285] width 10 height 10
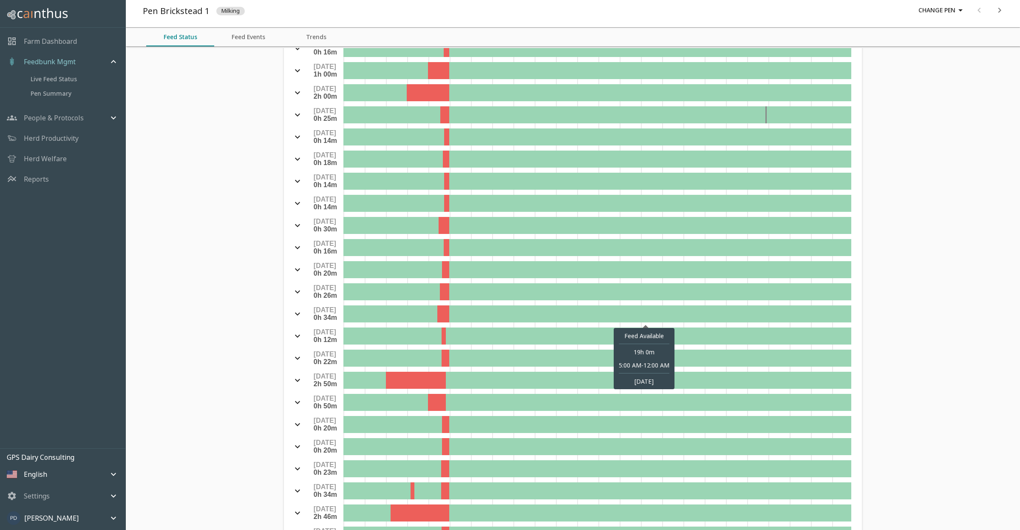
scroll to position [887, 0]
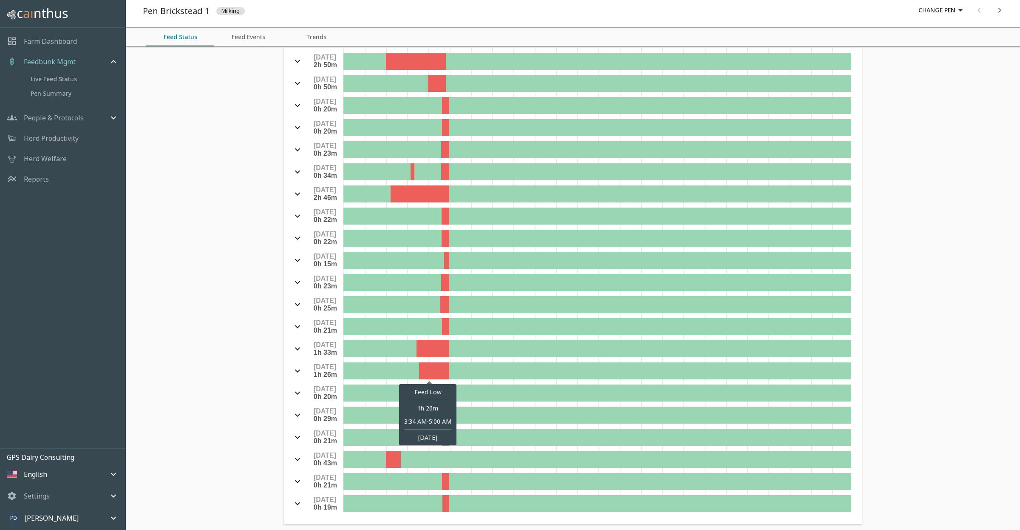
click at [429, 366] on div at bounding box center [434, 370] width 30 height 17
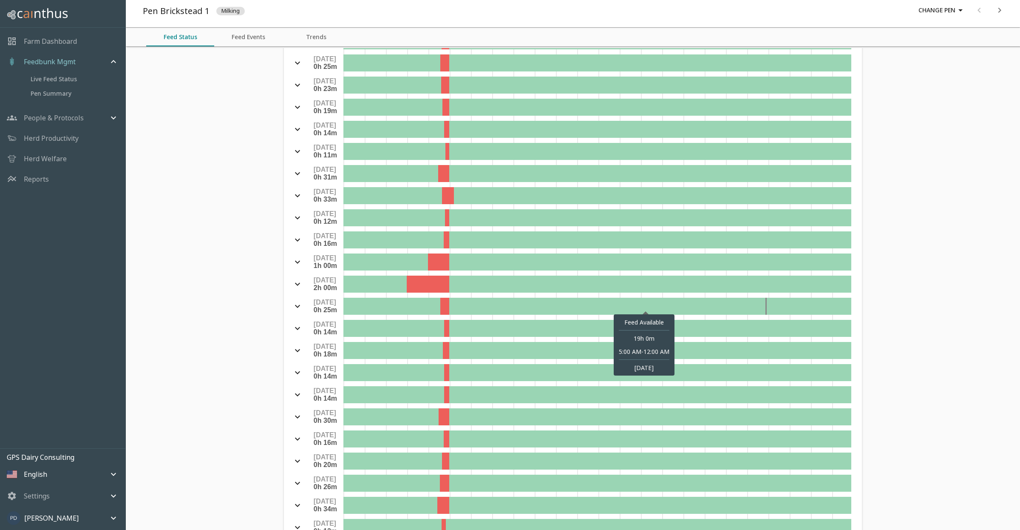
scroll to position [0, 0]
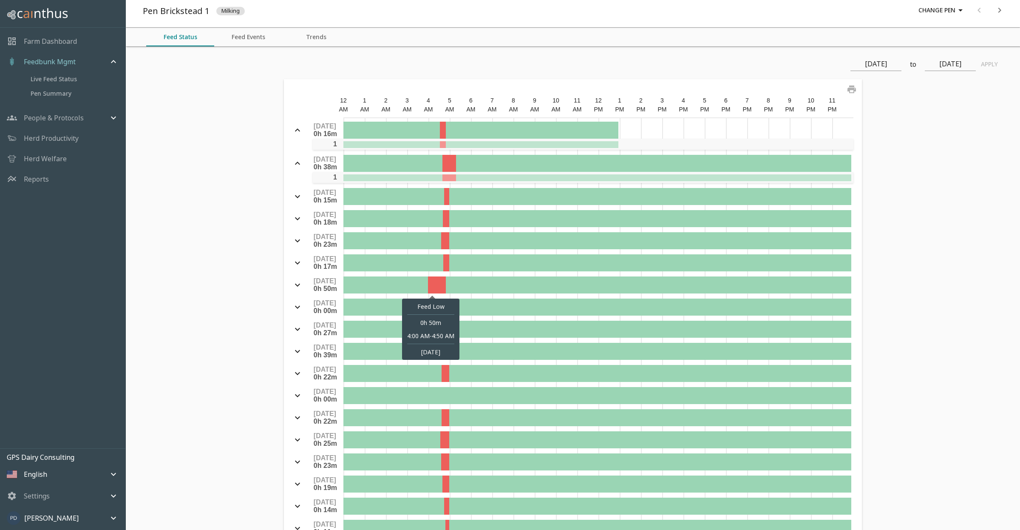
click at [433, 281] on div at bounding box center [436, 284] width 17 height 17
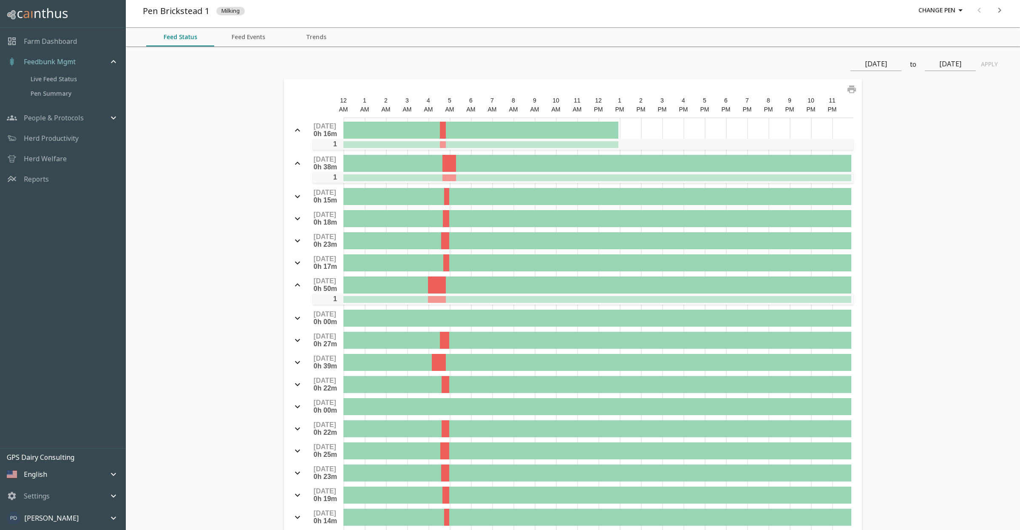
click at [244, 42] on button "Feed Events" at bounding box center [248, 37] width 68 height 19
